Goal: Information Seeking & Learning: Learn about a topic

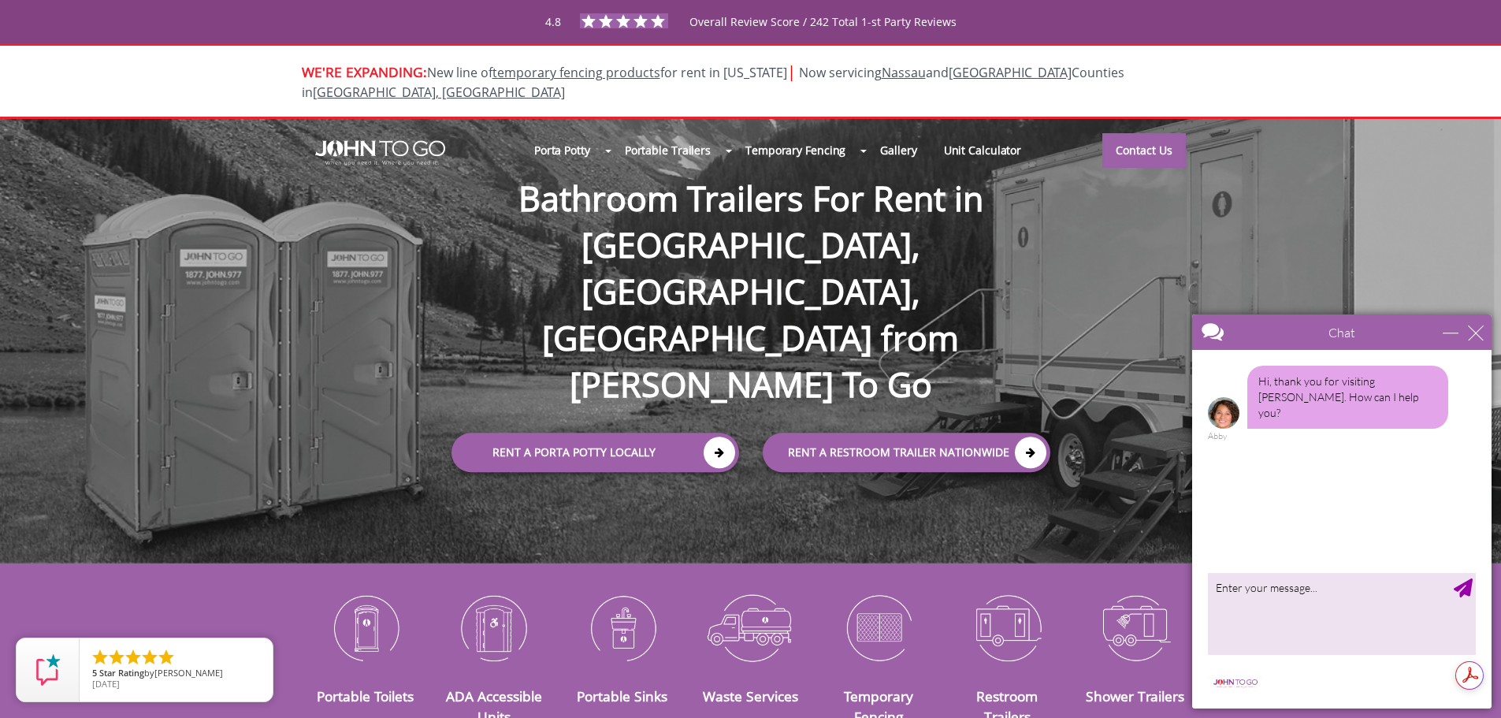
click at [1475, 336] on div "close" at bounding box center [1476, 333] width 16 height 16
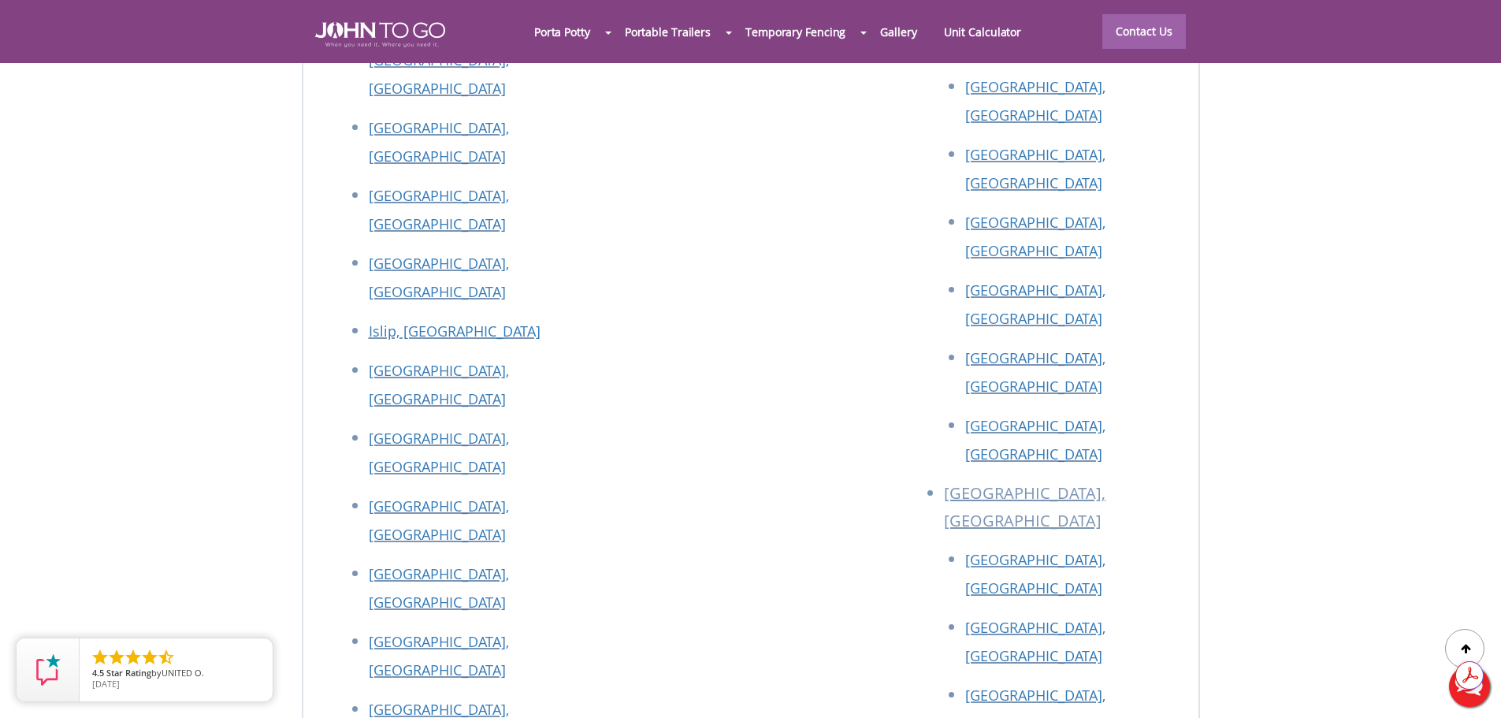
scroll to position [7125, 0]
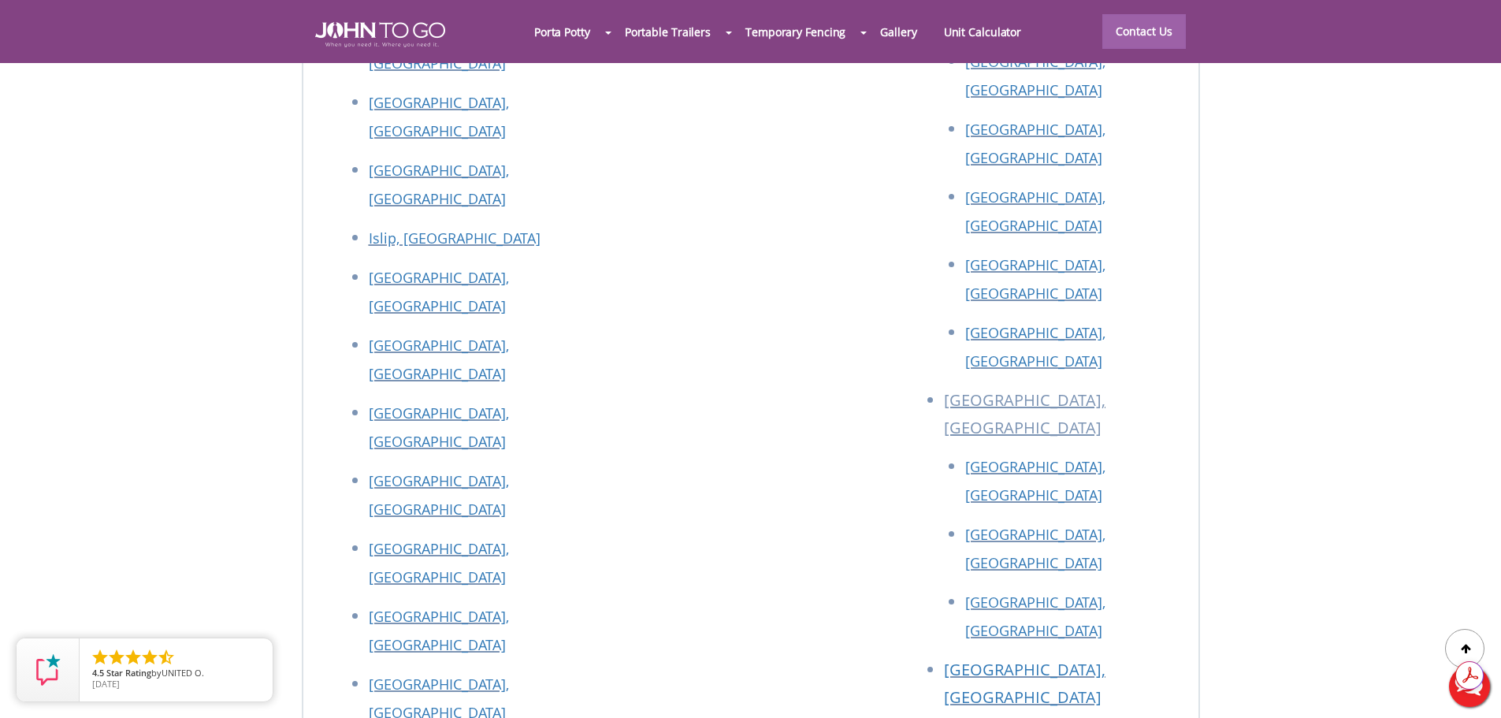
drag, startPoint x: 548, startPoint y: 177, endPoint x: 341, endPoint y: 173, distance: 207.3
click at [341, 173] on div at bounding box center [750, 359] width 1501 height 718
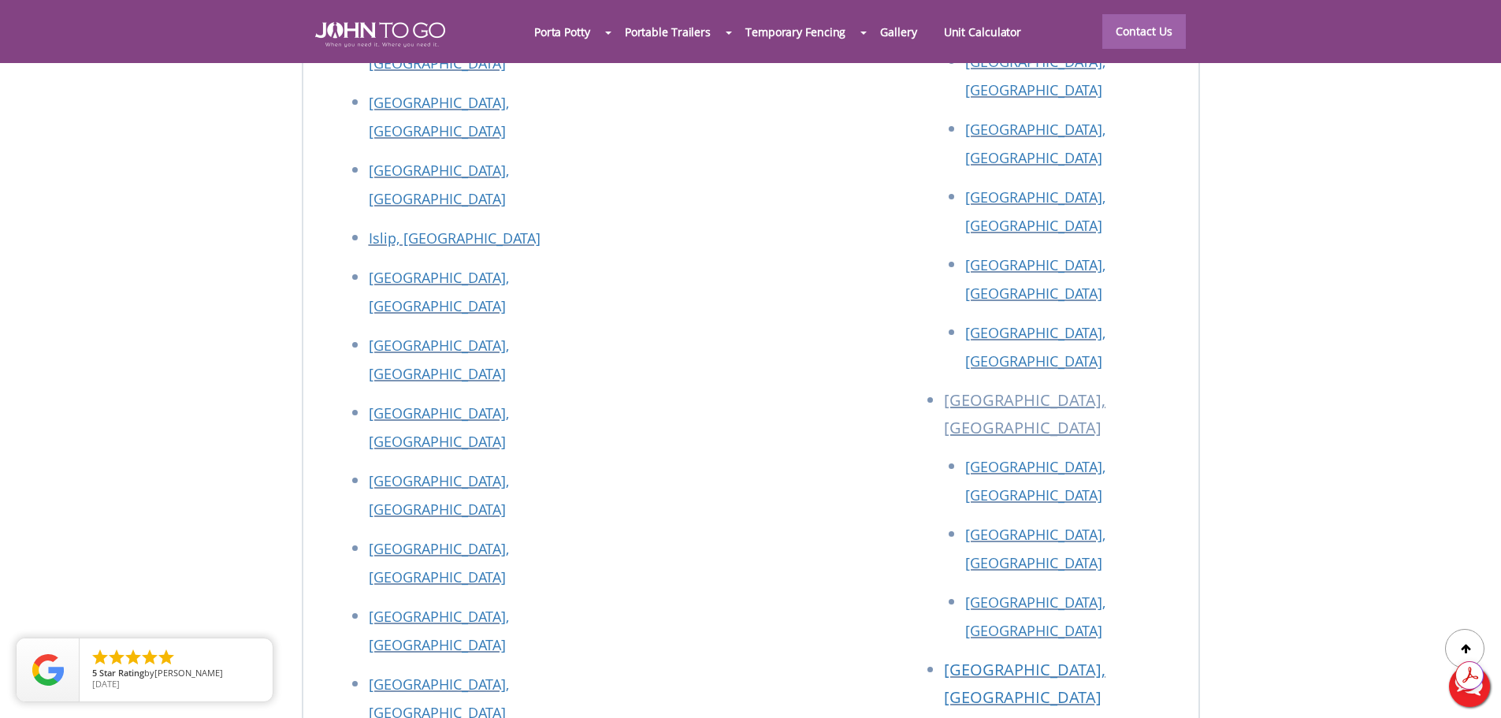
drag, startPoint x: 333, startPoint y: 176, endPoint x: 569, endPoint y: 173, distance: 235.6
copy p "[STREET_ADDRESS]"
click at [889, 32] on link "Gallery" at bounding box center [898, 31] width 63 height 34
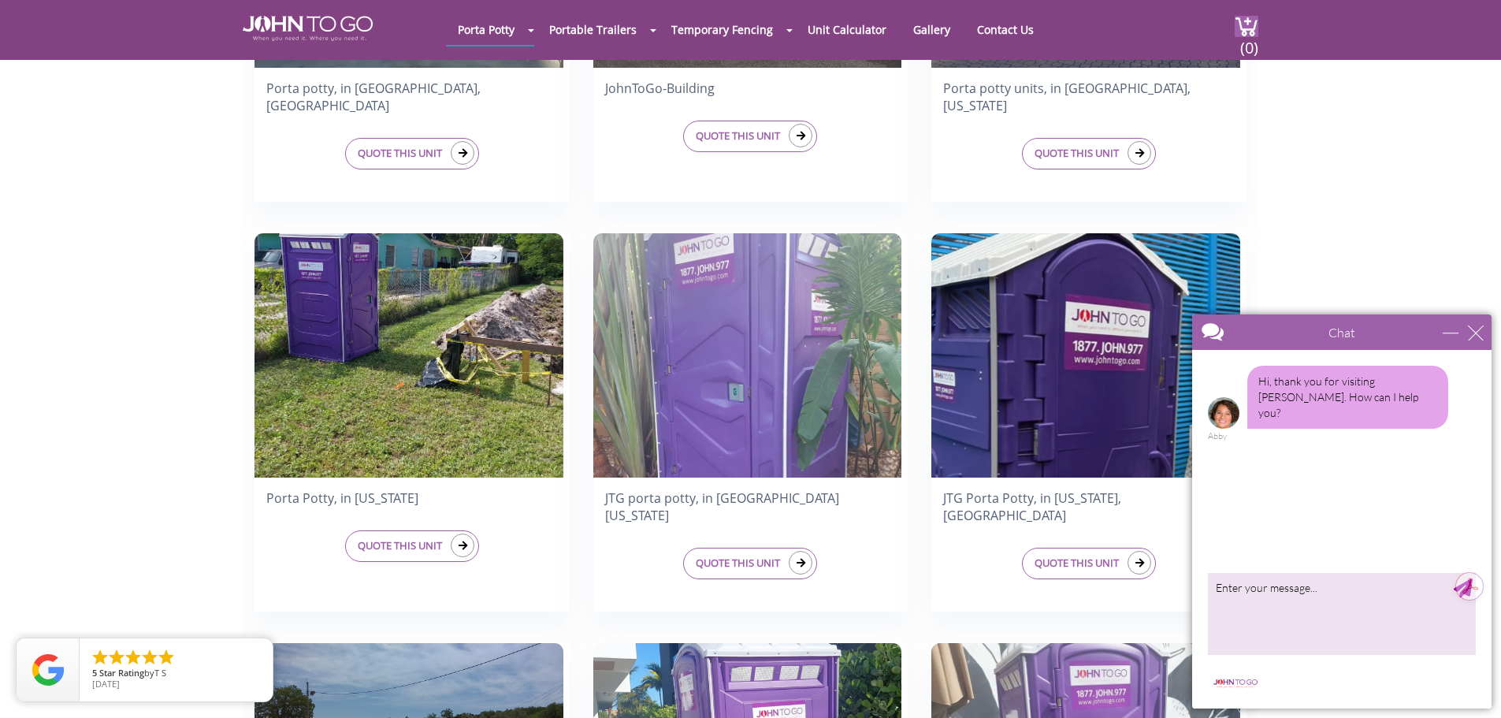
scroll to position [1161, 0]
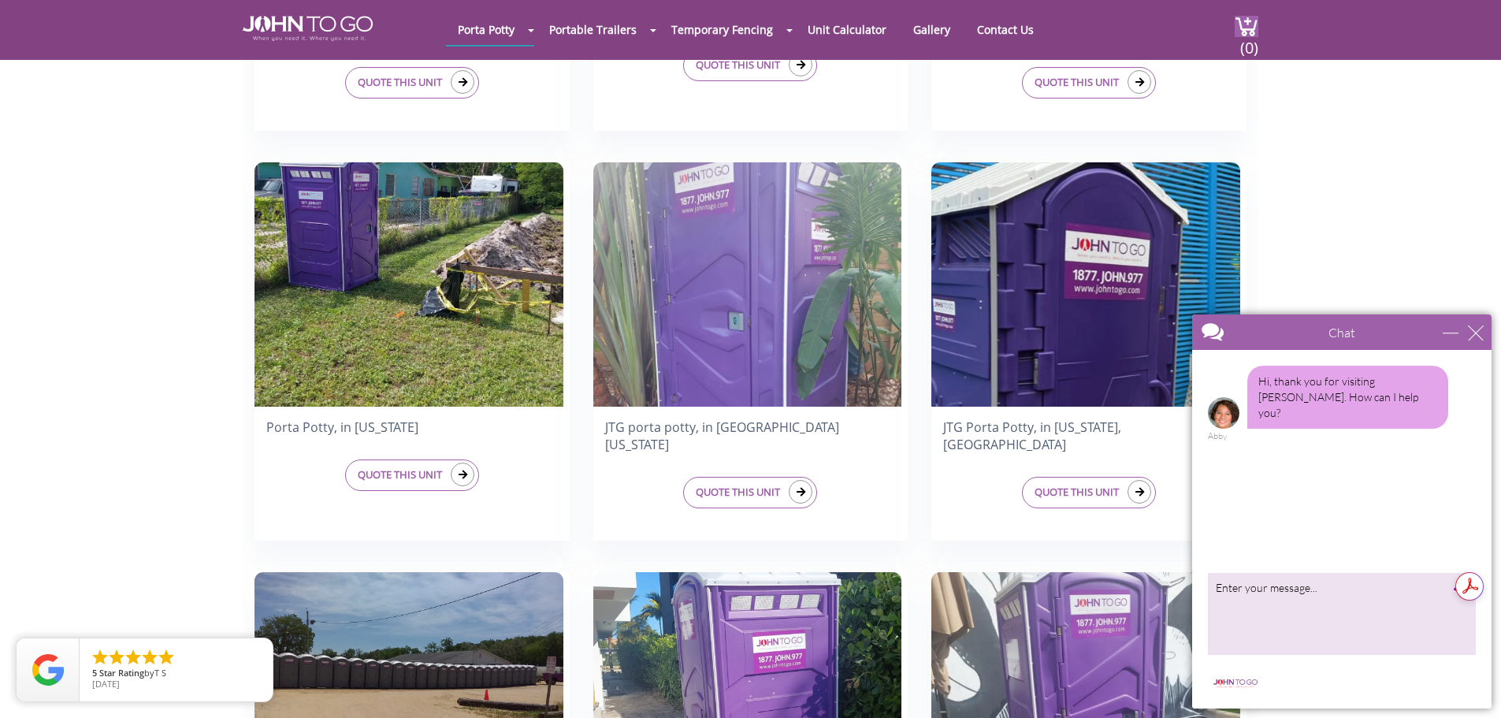
drag, startPoint x: 1509, startPoint y: 79, endPoint x: 1485, endPoint y: 224, distance: 146.9
click at [1477, 337] on div "close" at bounding box center [1476, 333] width 16 height 16
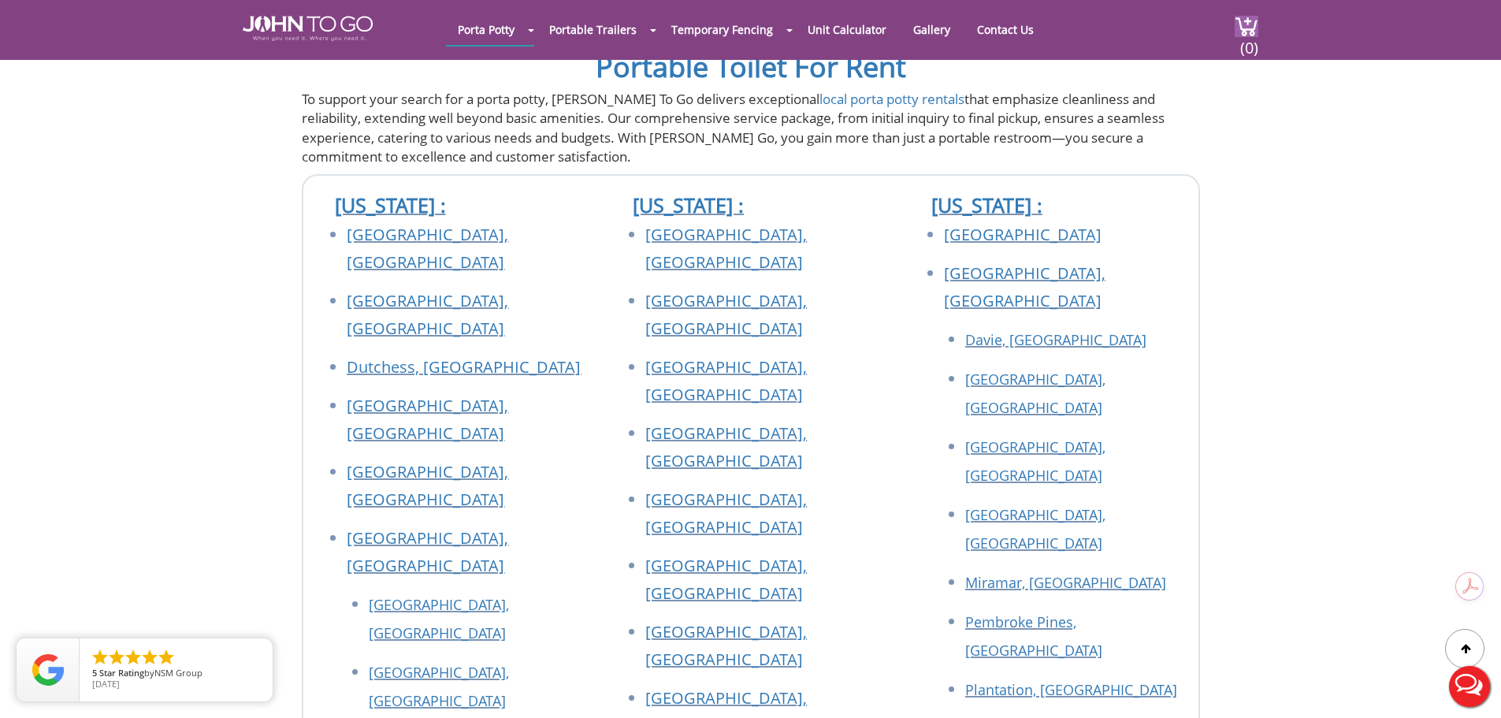
scroll to position [3355, 0]
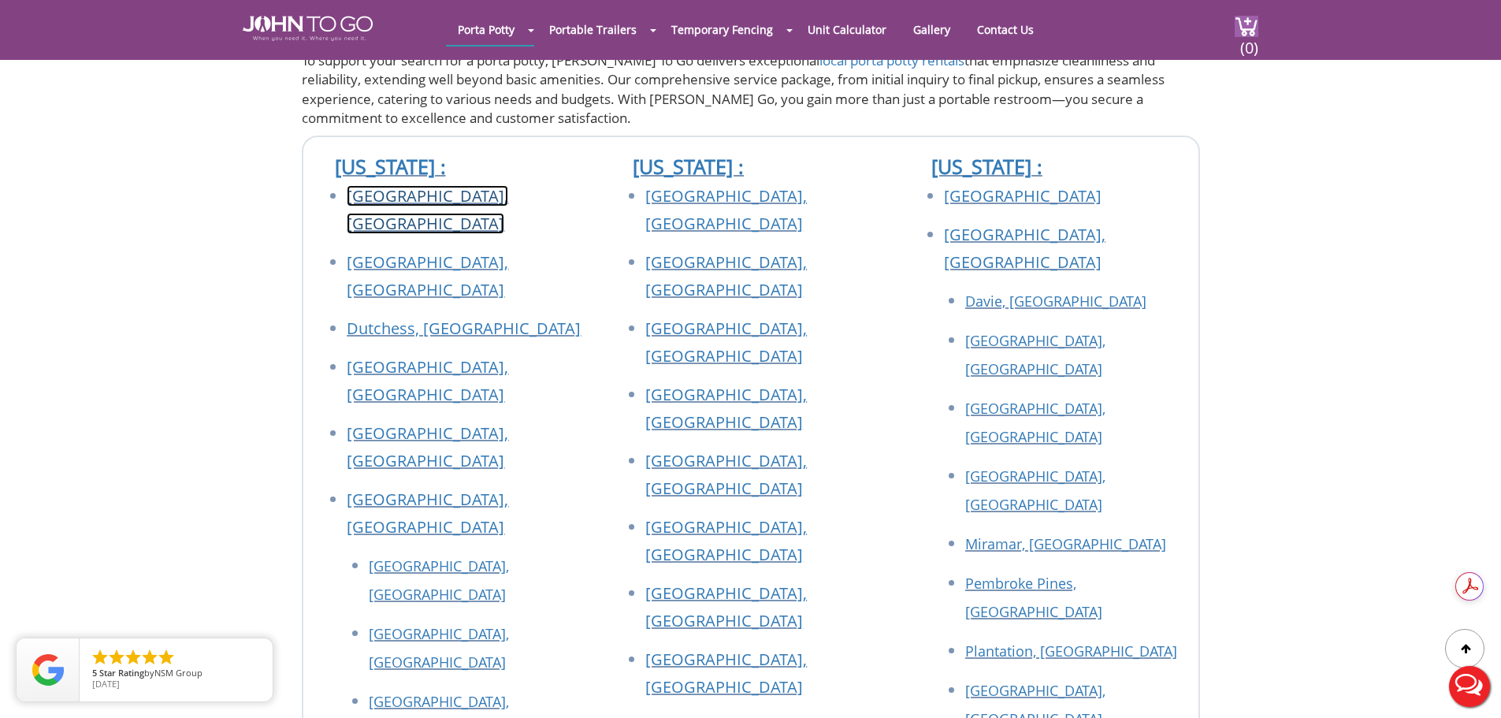
click at [367, 194] on link "Bronx, NY" at bounding box center [428, 209] width 162 height 49
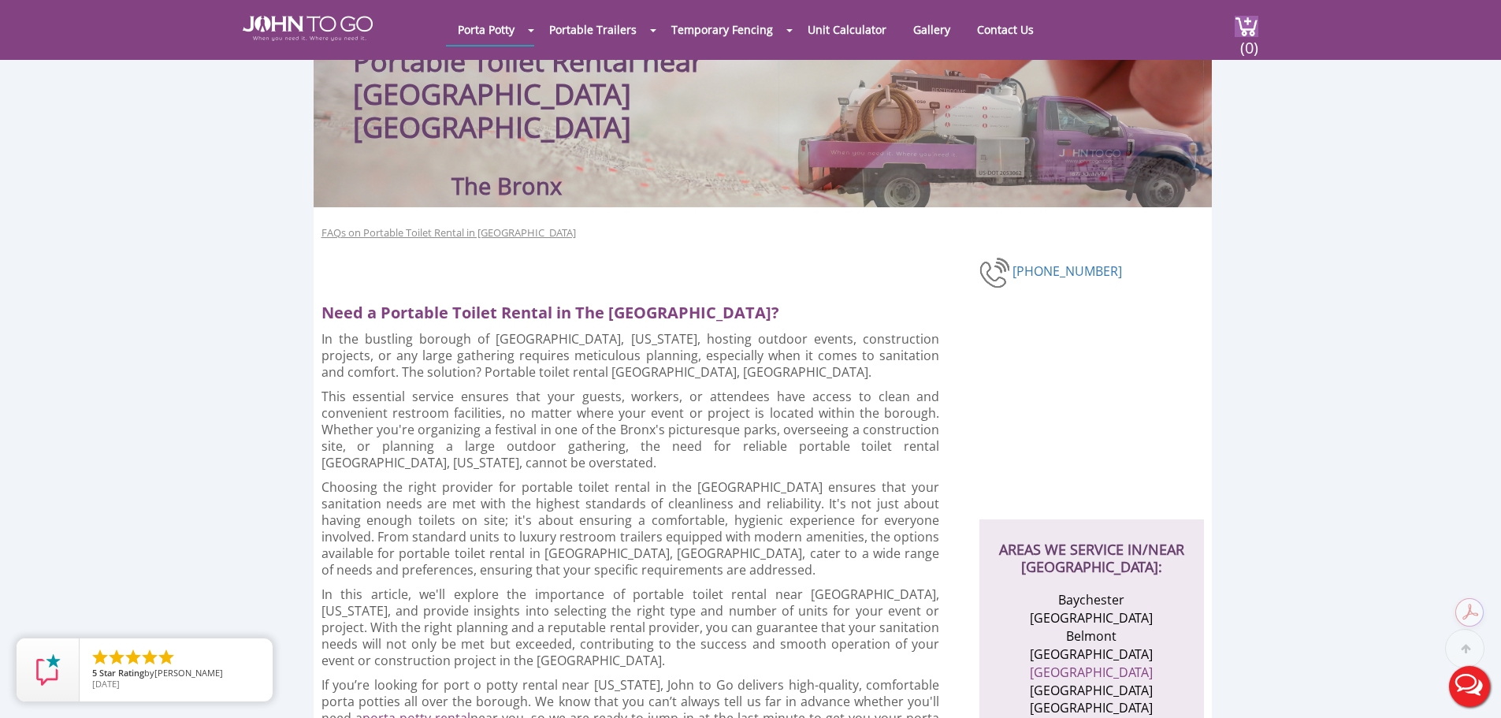
scroll to position [175, 0]
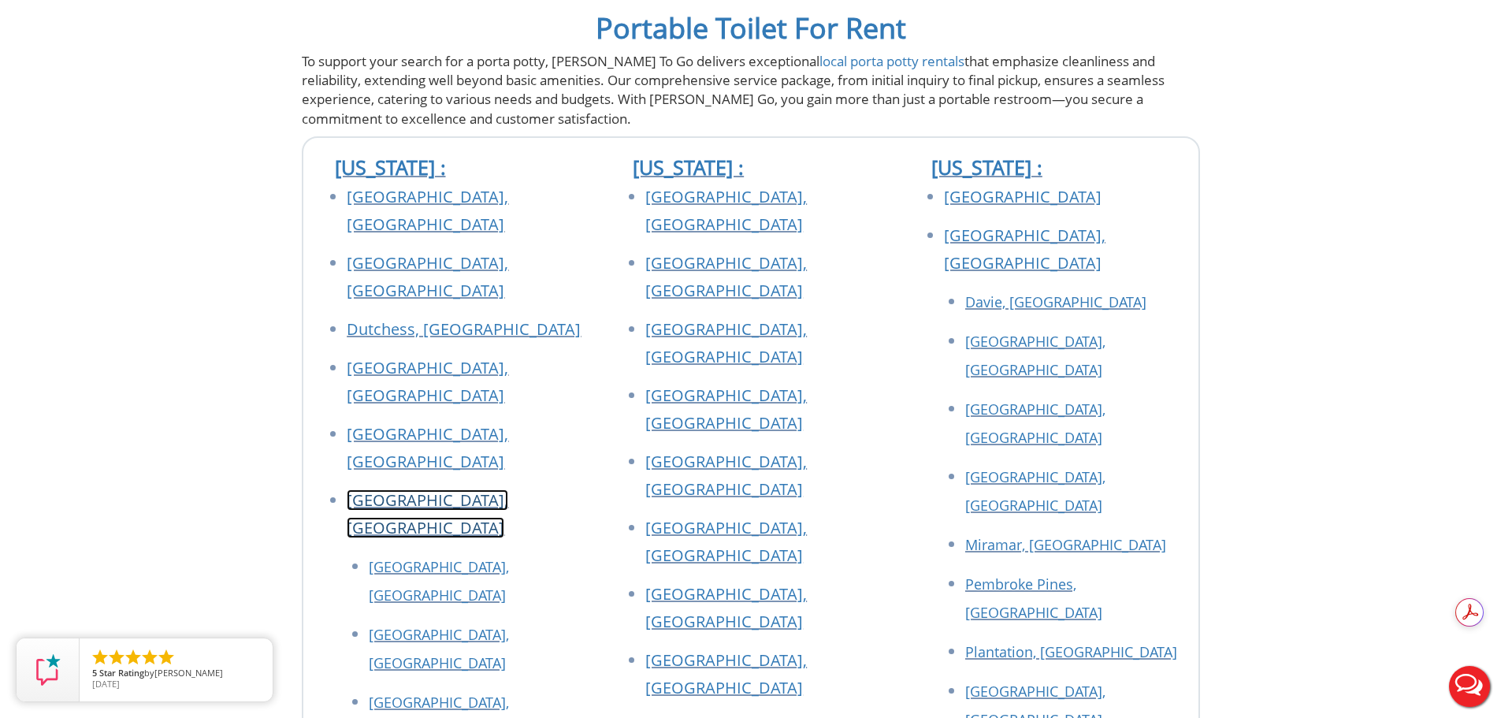
click at [411, 489] on link "[GEOGRAPHIC_DATA], [GEOGRAPHIC_DATA]" at bounding box center [428, 513] width 162 height 49
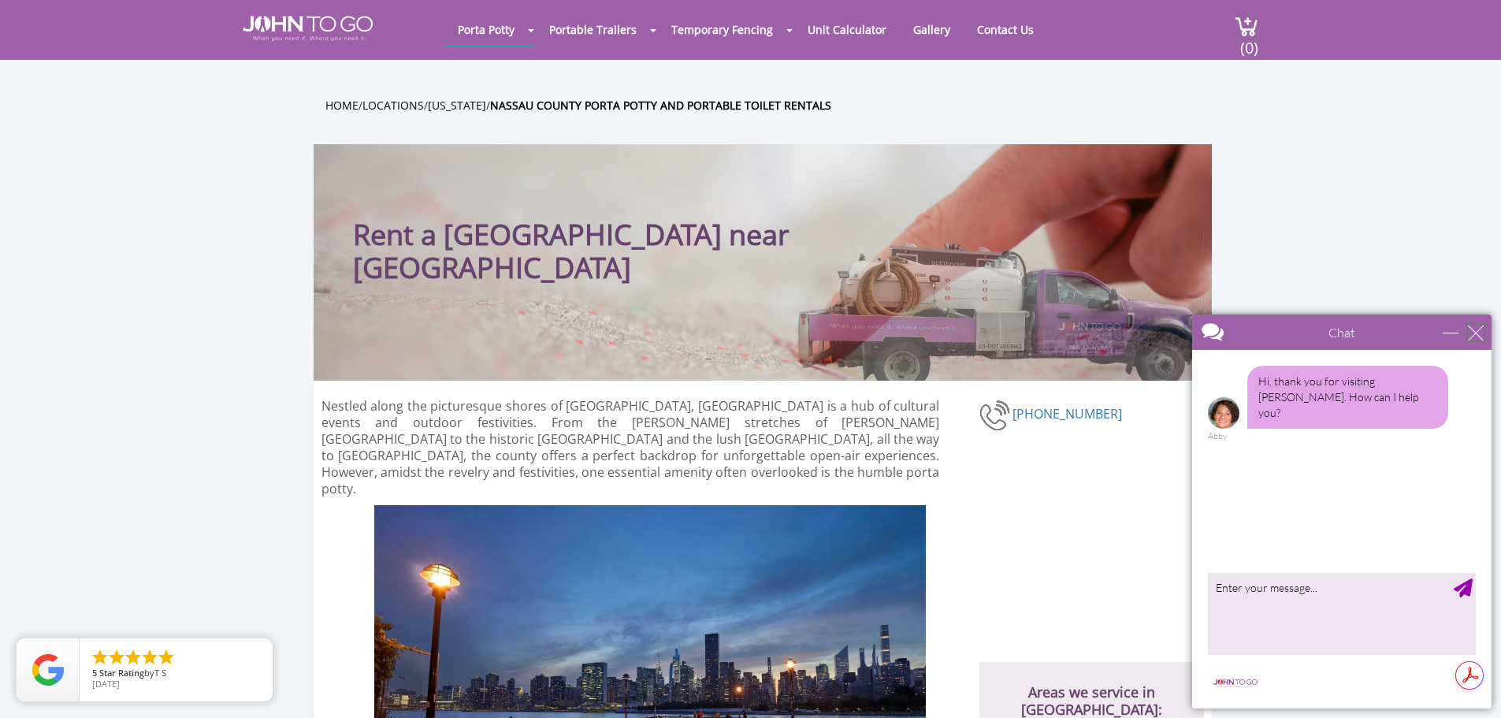
click at [1474, 326] on div "close" at bounding box center [1476, 333] width 16 height 16
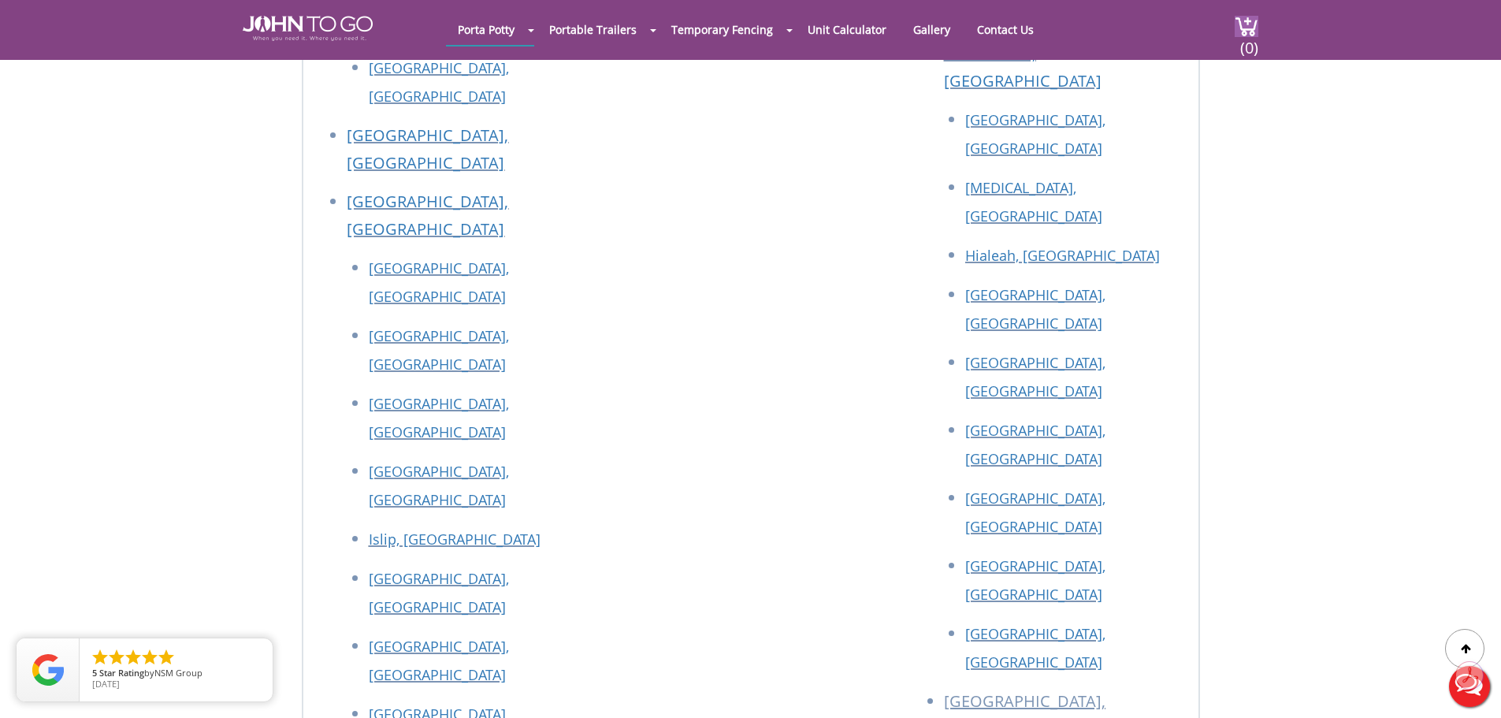
scroll to position [9847, 0]
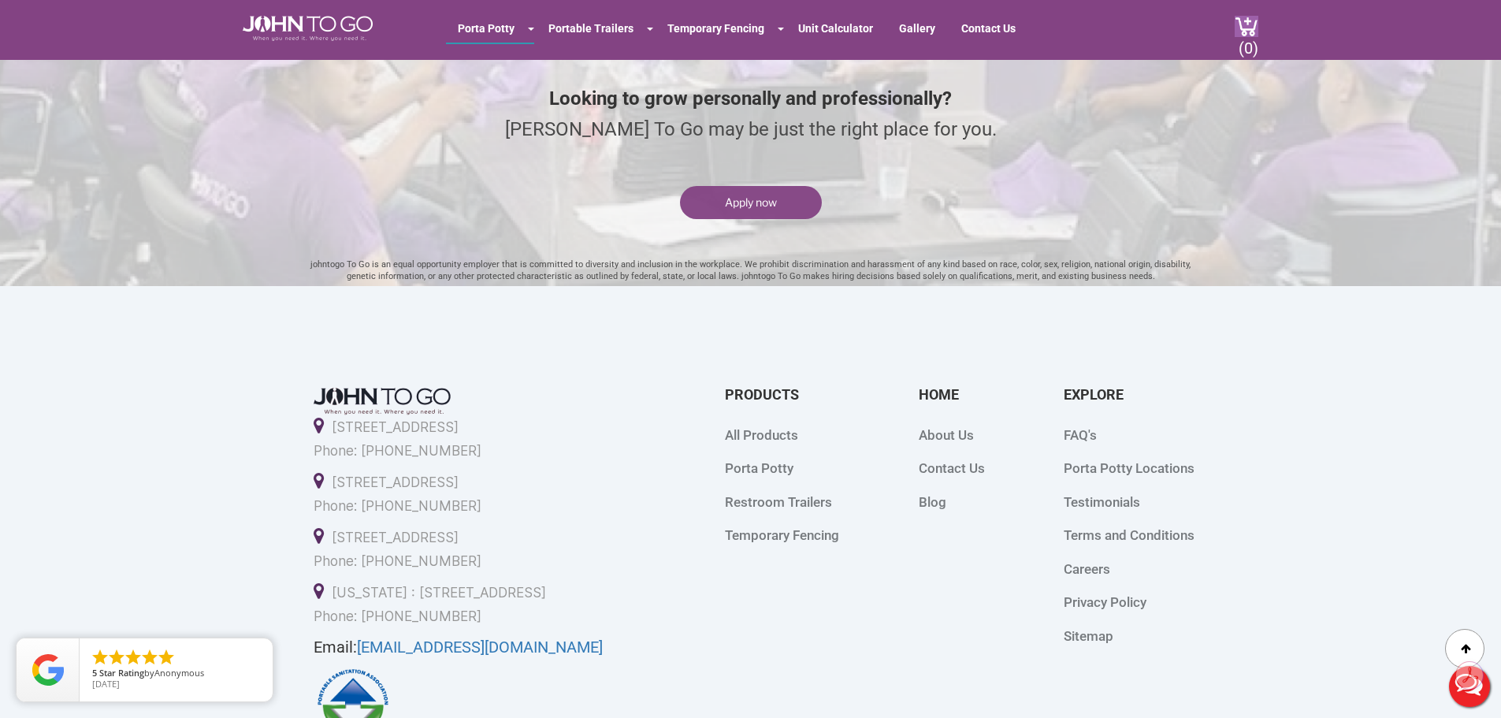
scroll to position [4235, 0]
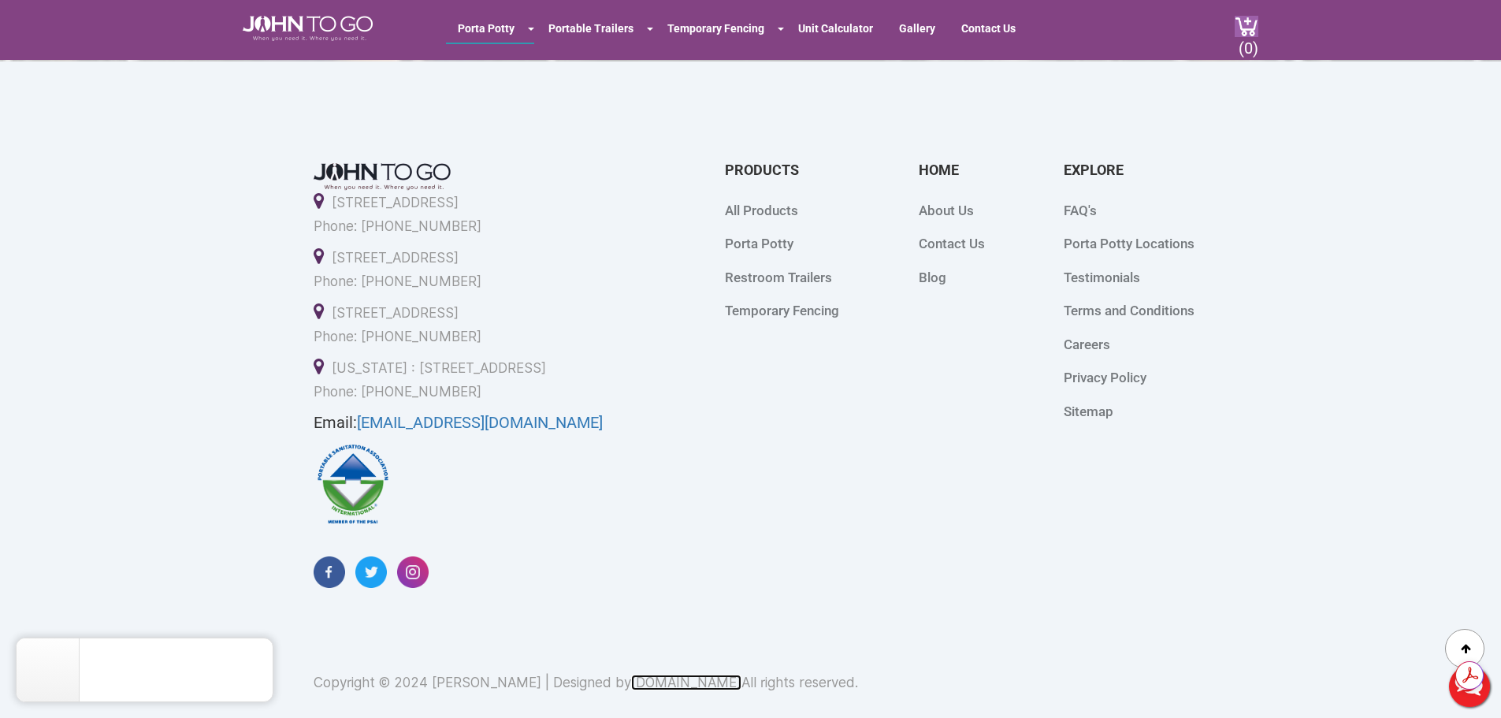
click at [689, 688] on link "[DOMAIN_NAME]" at bounding box center [686, 682] width 110 height 16
click at [694, 537] on div "[STREET_ADDRESS] Phone: [PHONE_NUMBER] [STREET_ADDRESS] Phone: [PHONE_NUMBER] […" at bounding box center [751, 376] width 1016 height 440
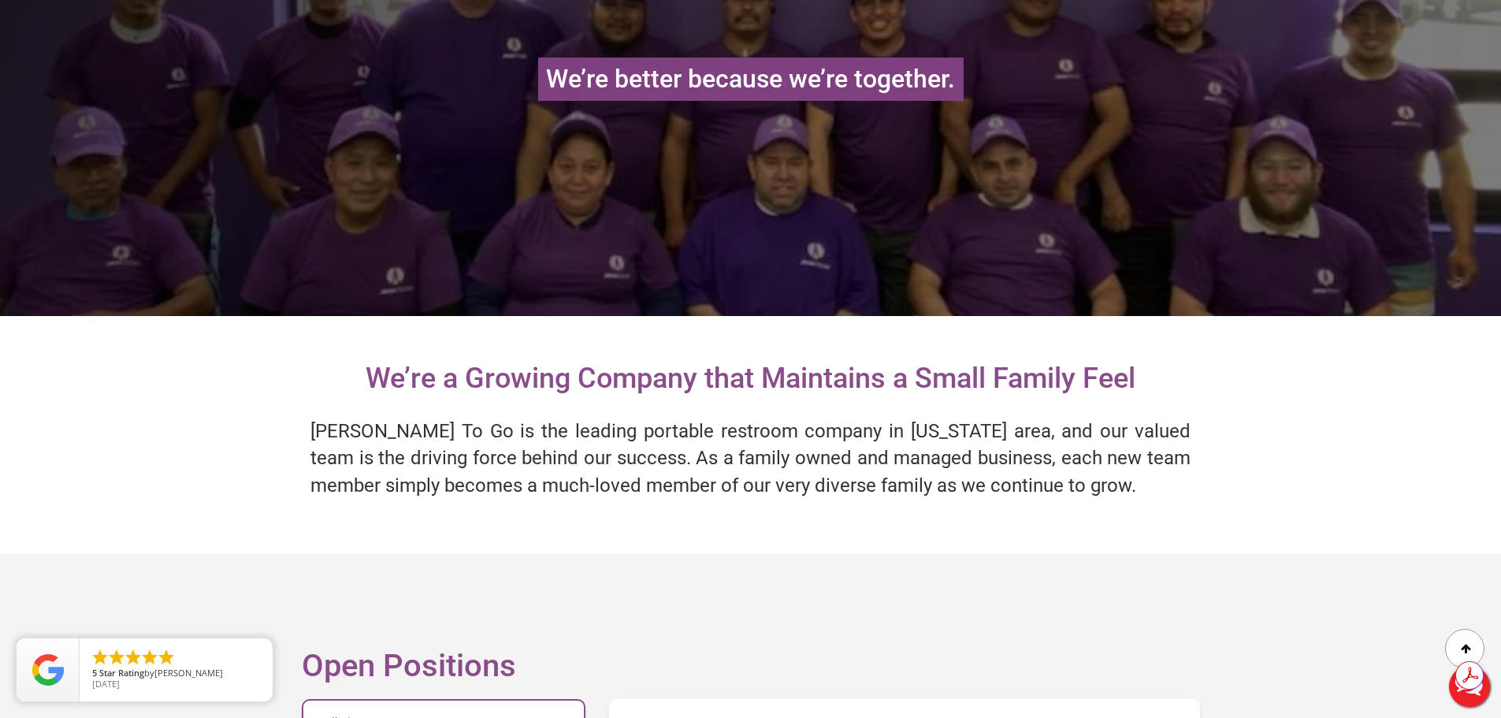
scroll to position [0, 0]
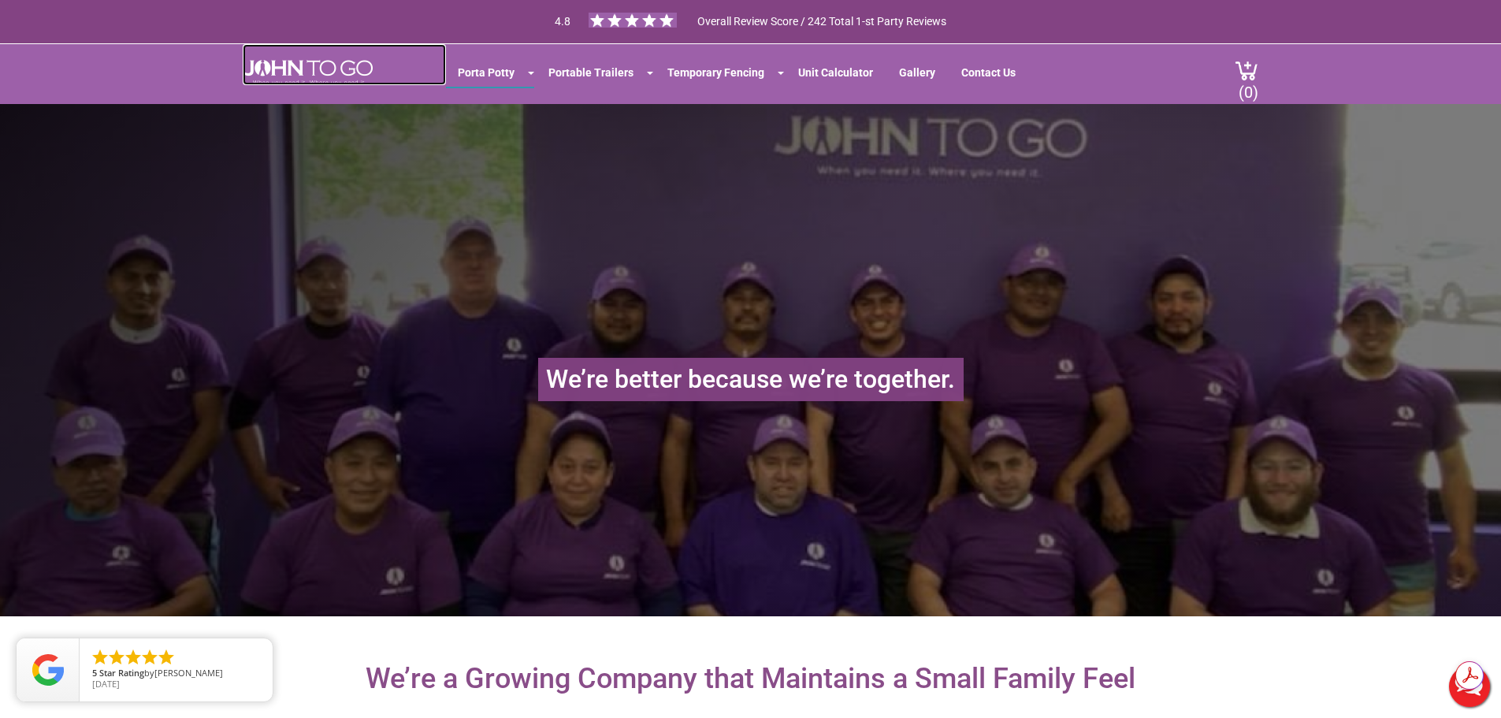
click at [313, 70] on img at bounding box center [308, 72] width 130 height 25
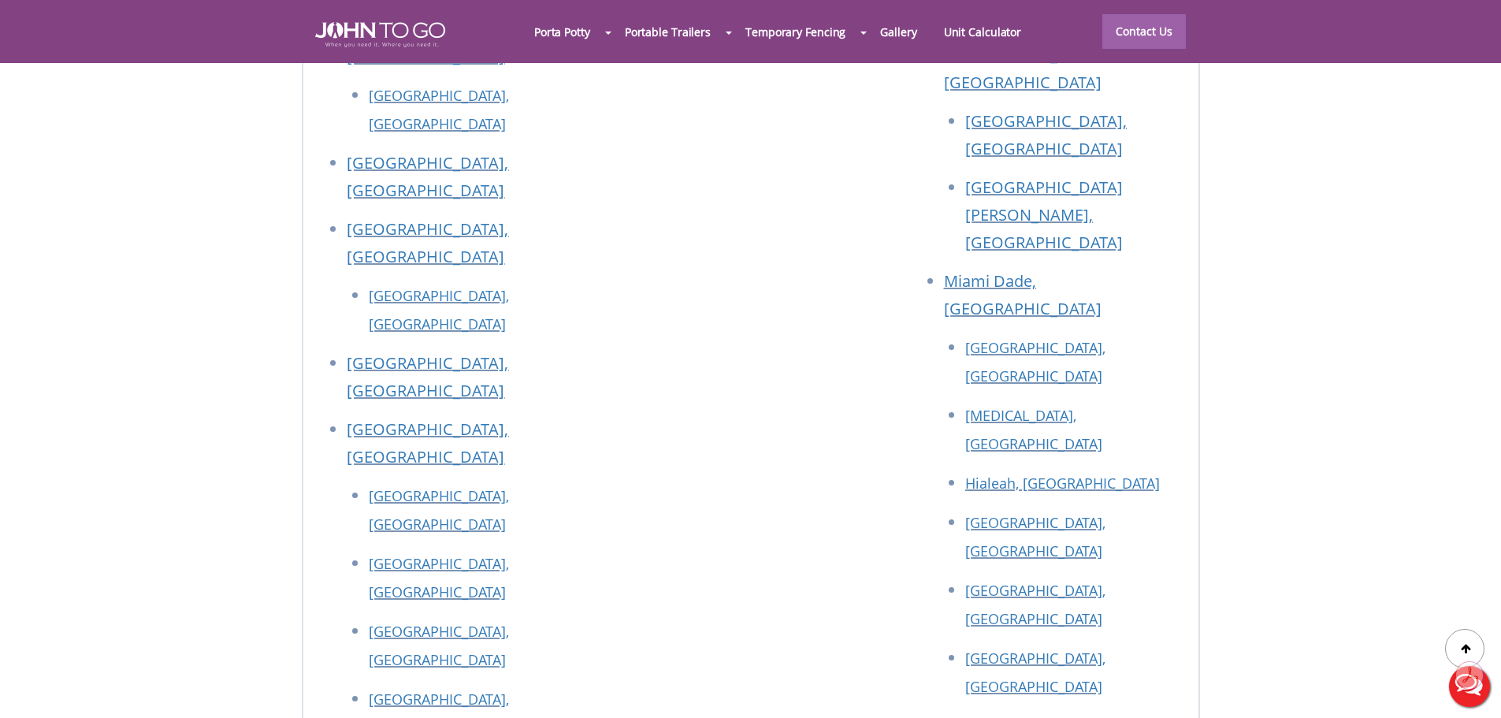
scroll to position [7125, 0]
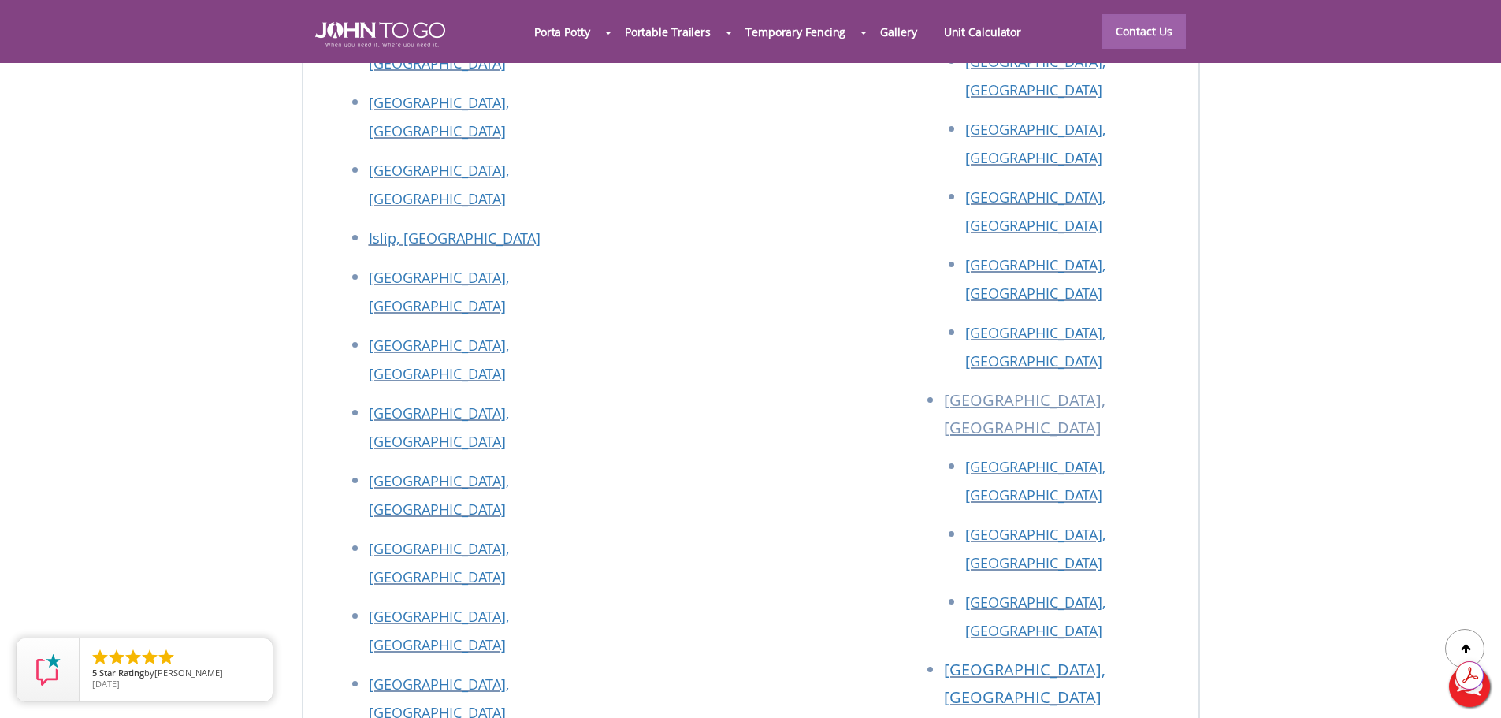
drag, startPoint x: 1507, startPoint y: 61, endPoint x: 1512, endPoint y: 704, distance: 642.9
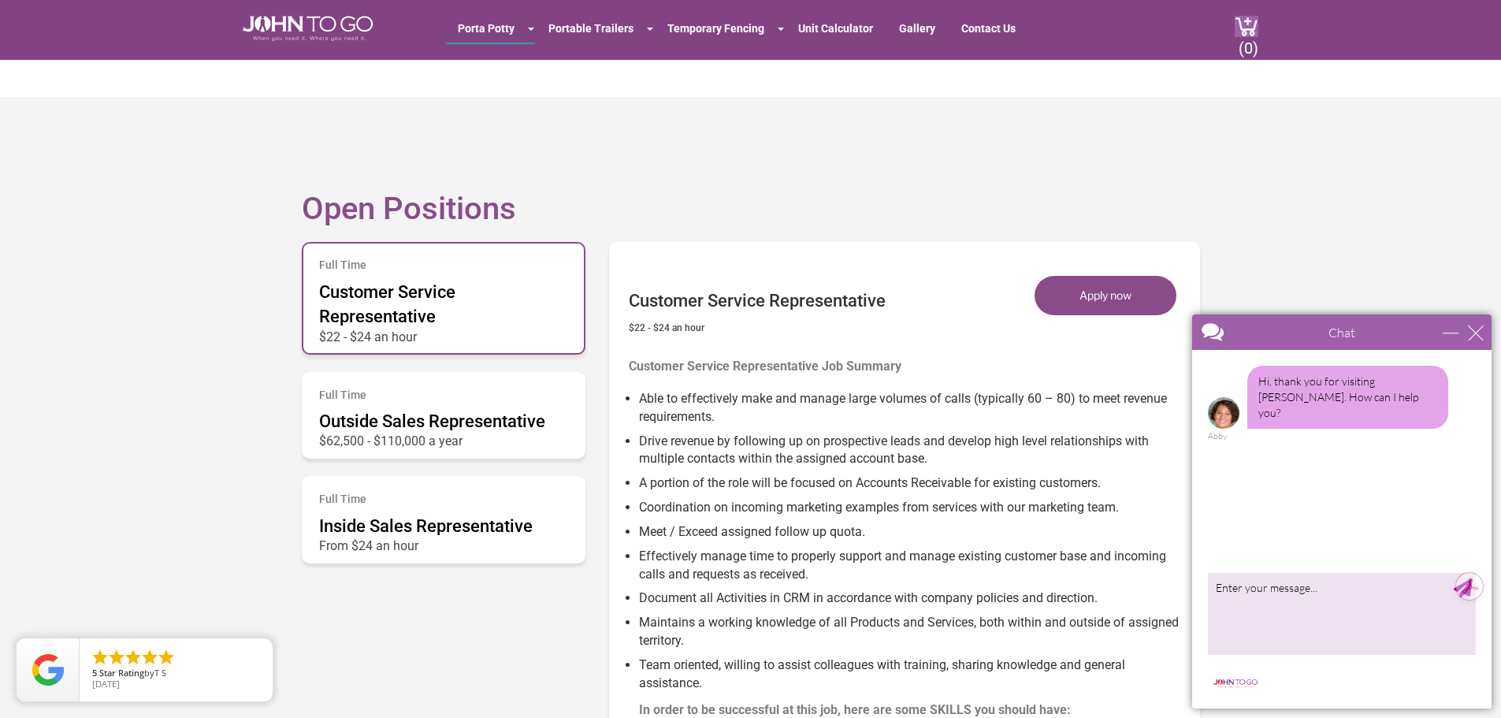
scroll to position [685, 0]
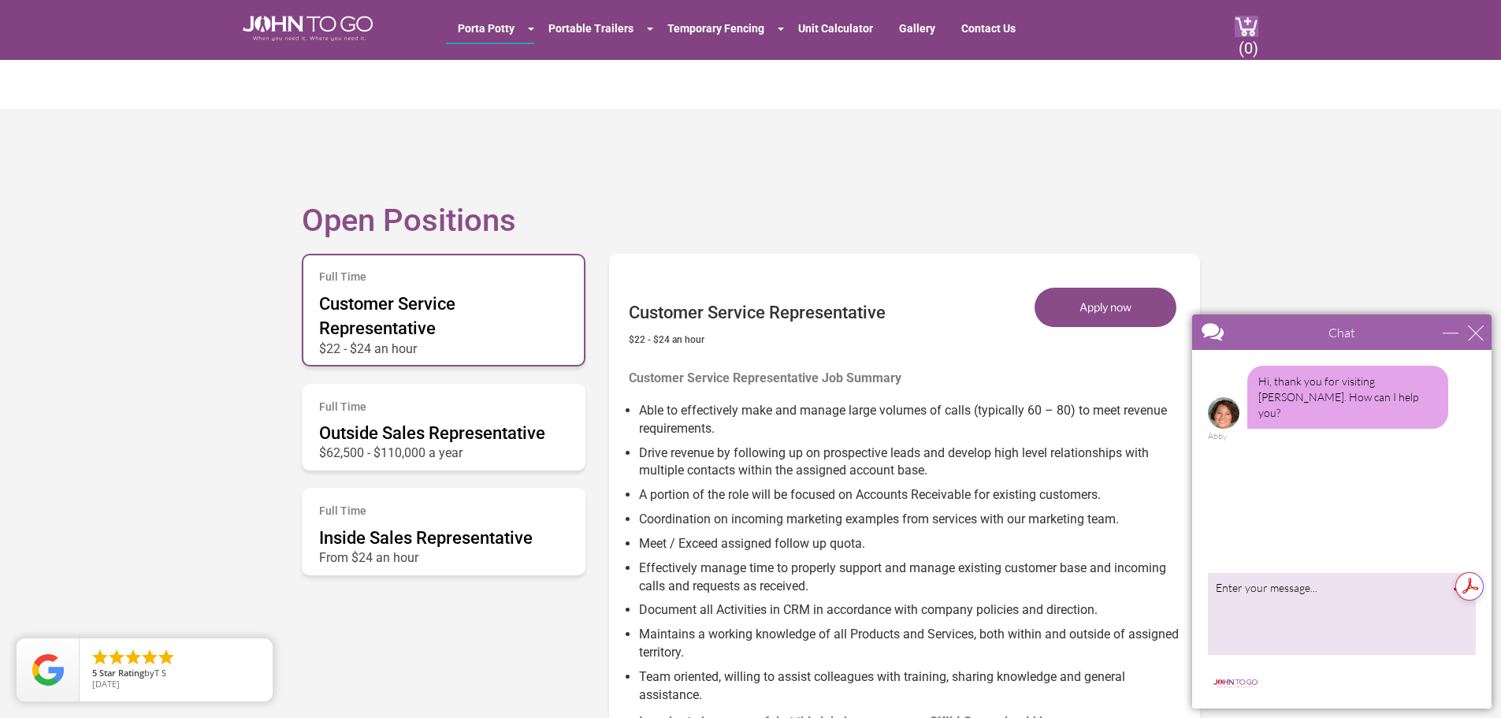
drag, startPoint x: 0, startPoint y: 0, endPoint x: 1512, endPoint y: 177, distance: 1522.3
click at [1405, 221] on section "Open Positions Full Time Customer Service Representative $22 - $24 an hour Full…" at bounding box center [750, 561] width 1501 height 904
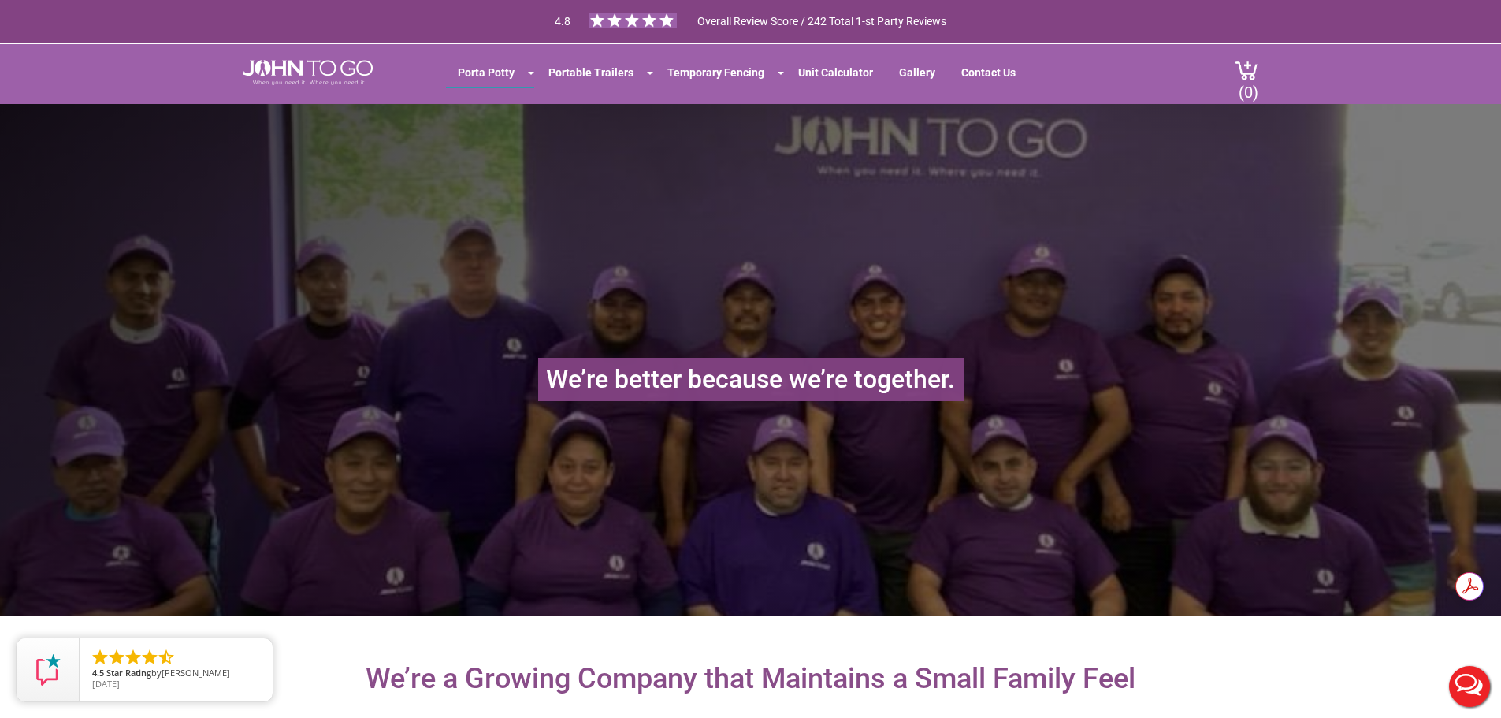
scroll to position [0, 0]
